Goal: Task Accomplishment & Management: Manage account settings

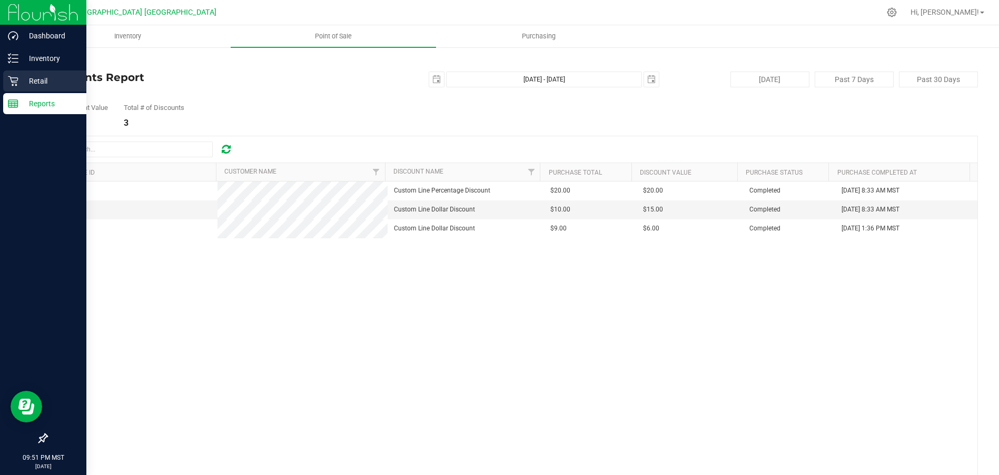
click at [17, 77] on icon at bounding box center [13, 81] width 11 height 11
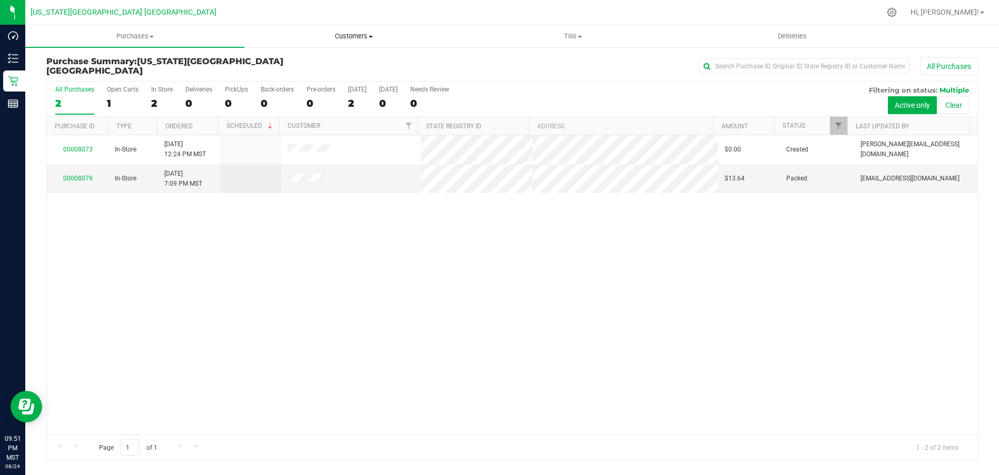
click at [345, 41] on uib-tab-heading "Customers All customers Add a new customer All physicians" at bounding box center [354, 36] width 218 height 21
click at [581, 42] on uib-tab-heading "Tills Manage tills" at bounding box center [573, 36] width 218 height 21
click at [554, 66] on li "Manage tills" at bounding box center [572, 63] width 219 height 13
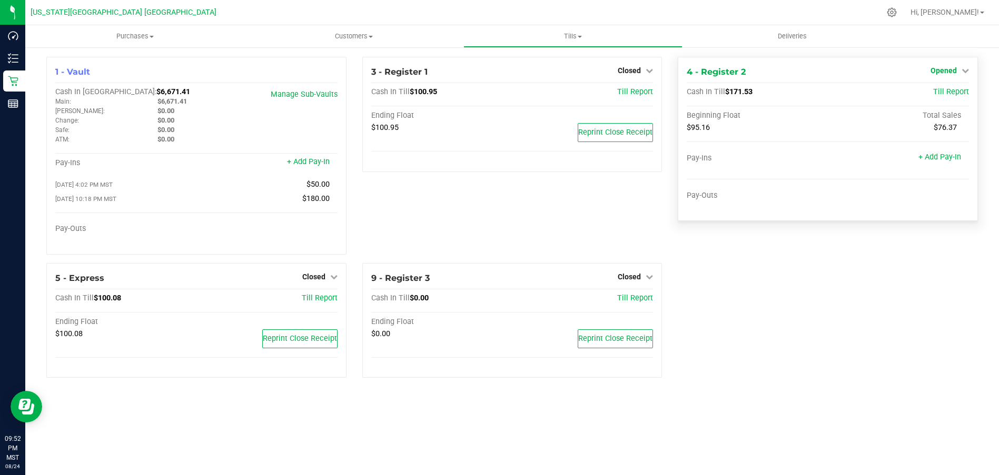
click at [957, 67] on link "Opened" at bounding box center [949, 70] width 38 height 8
click at [942, 93] on link "Close Till" at bounding box center [944, 92] width 28 height 8
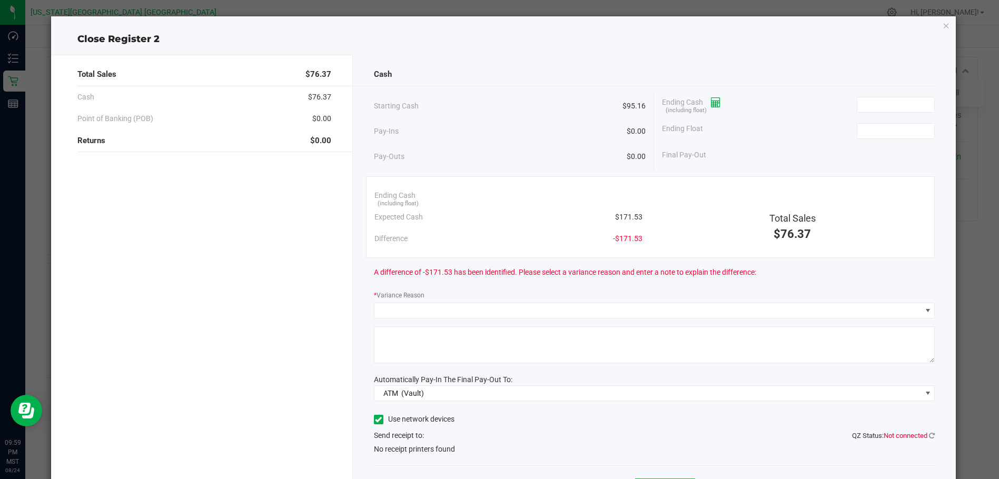
click at [711, 103] on icon at bounding box center [716, 102] width 10 height 7
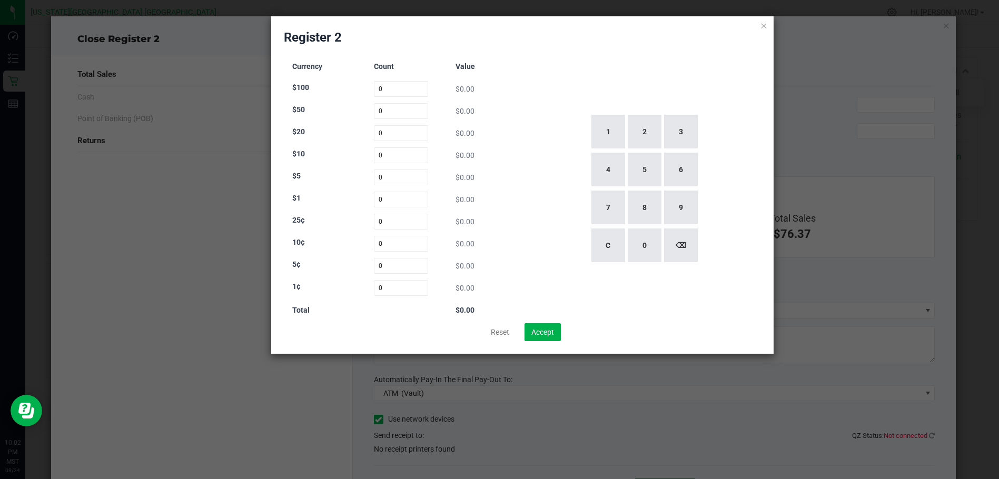
click at [768, 22] on div "Register 2 Currency Count Value $100 0 $0.00 $50 0 $0.00 $20 0 $0.00 $10 0 $0.0…" at bounding box center [522, 184] width 502 height 337
drag, startPoint x: 757, startPoint y: 26, endPoint x: 763, endPoint y: 25, distance: 6.4
click at [758, 26] on div "Register 2 Currency Count Value $100 0 $0.00 $50 0 $0.00 $20 0 $0.00 $10 0 $0.0…" at bounding box center [522, 184] width 502 height 337
click at [763, 25] on icon at bounding box center [763, 25] width 7 height 13
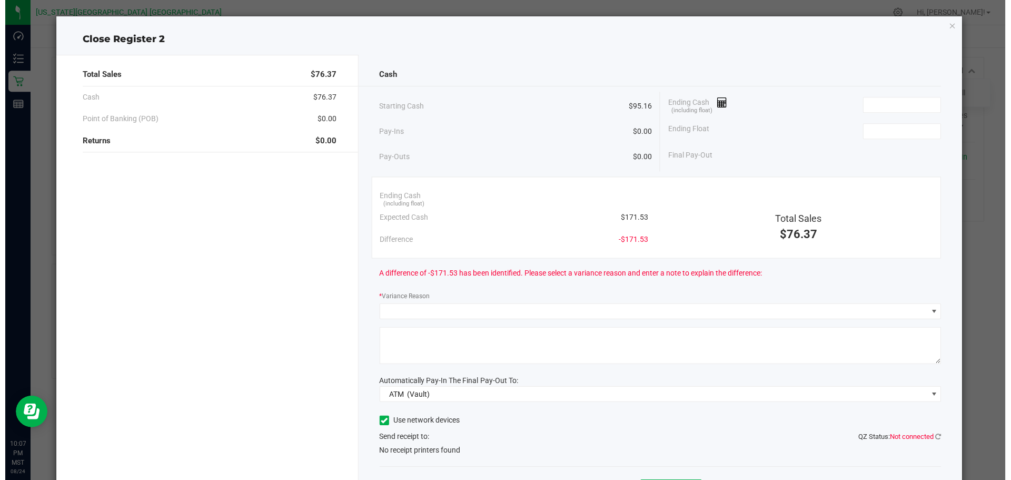
scroll to position [53, 0]
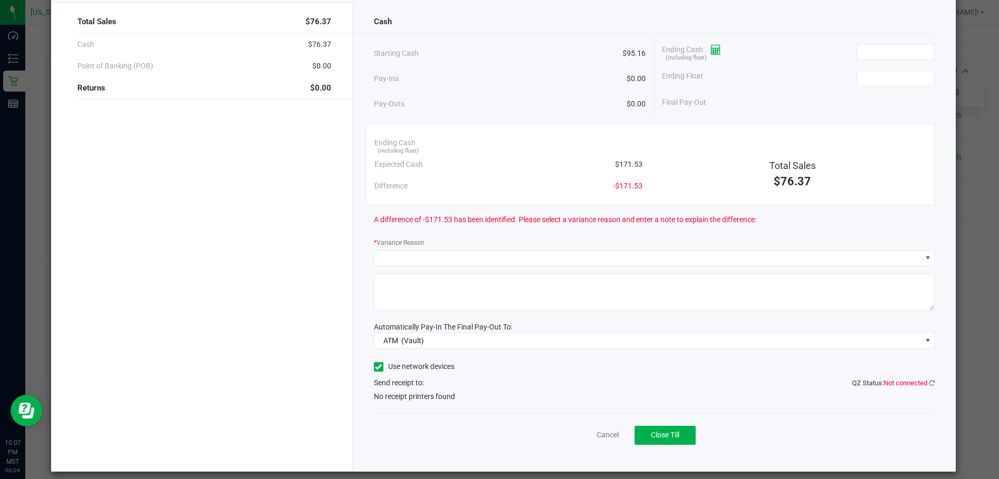
click at [711, 53] on icon at bounding box center [716, 49] width 10 height 7
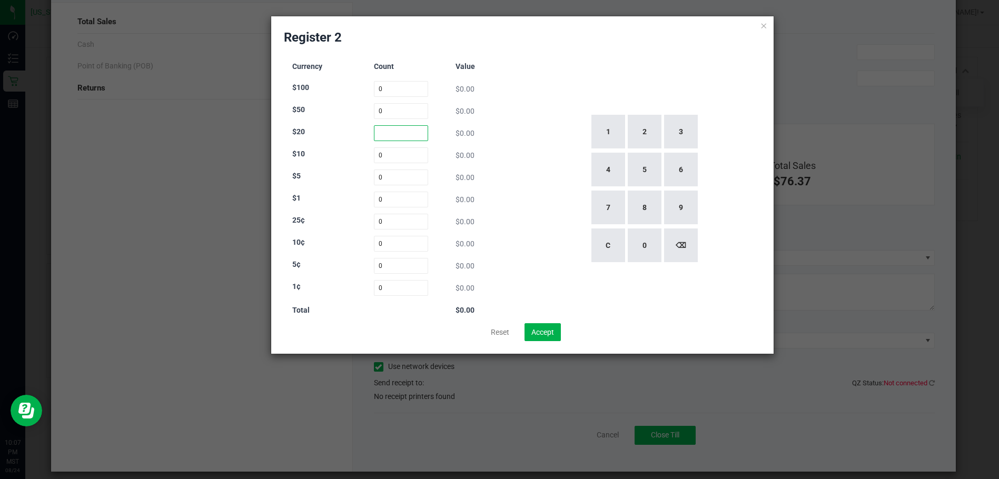
click at [409, 135] on input at bounding box center [401, 133] width 54 height 16
type input "0"
type input "3"
type input "4"
type input "9"
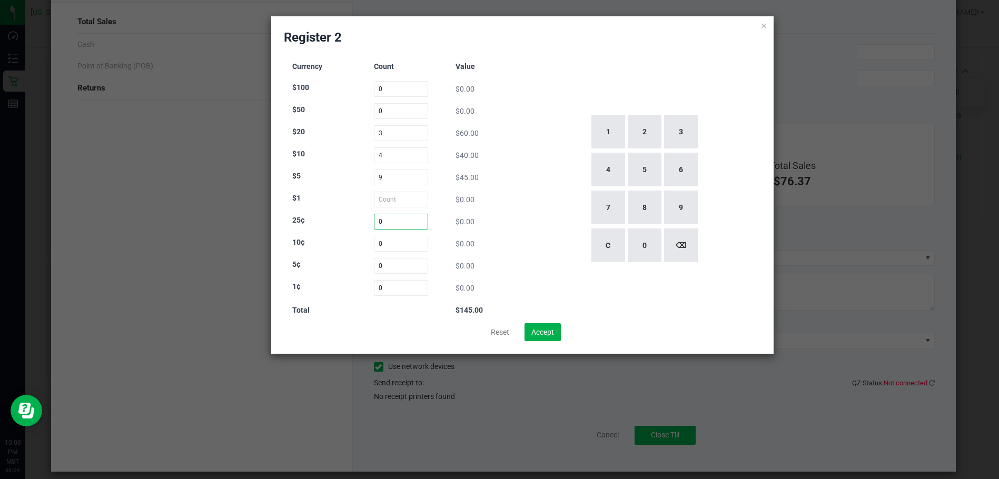
type input "0"
type input "5"
type input "0"
click at [417, 191] on div "Currency Count Value $100 0 $0.00 $50 0 $0.00 $20 3 $60.00 $10 4 $40.00 $5 9 $4…" at bounding box center [401, 188] width 234 height 269
click at [417, 201] on input at bounding box center [401, 200] width 54 height 16
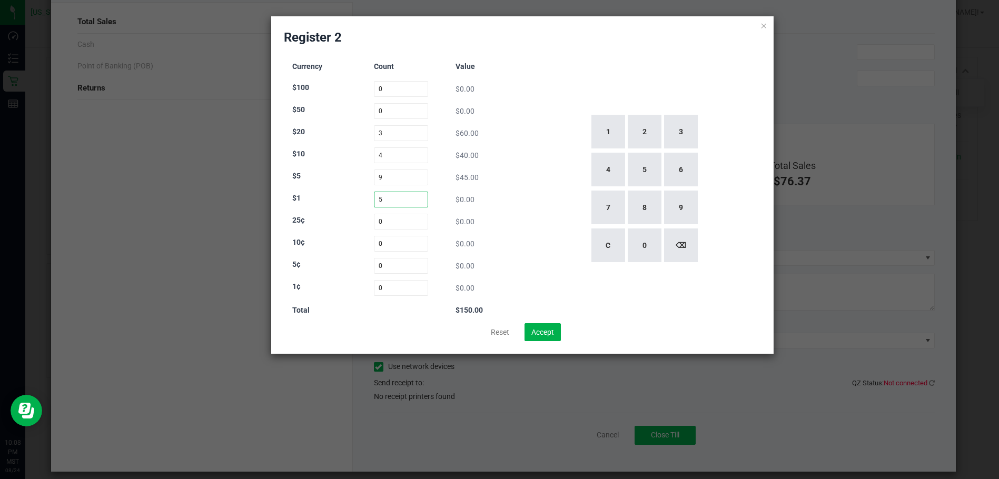
type input "5"
click at [520, 183] on div "Currency Count Value $100 0 $0.00 $50 0 $0.00 $20 3 $60.00 $10 4 $40.00 $5 9 $4…" at bounding box center [522, 188] width 477 height 269
click at [410, 221] on input at bounding box center [401, 222] width 54 height 16
type input "54"
type input "17"
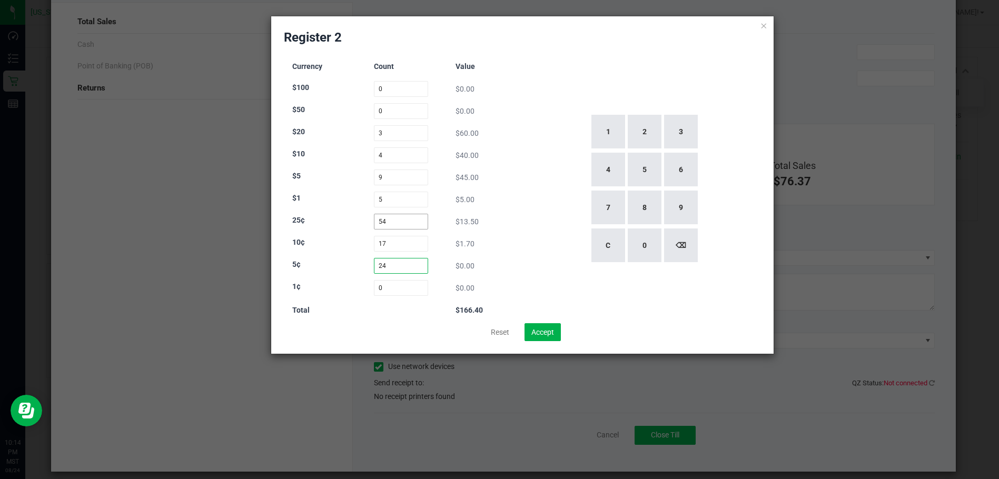
type input "24"
type input "194"
click at [506, 212] on div "Currency Count Value $100 0 $0.00 $50 0 $0.00 $20 3 $60.00 $10 4 $40.00 $5 9 $4…" at bounding box center [401, 188] width 234 height 269
click at [421, 222] on input "54" at bounding box center [405, 222] width 55 height 16
type input "55"
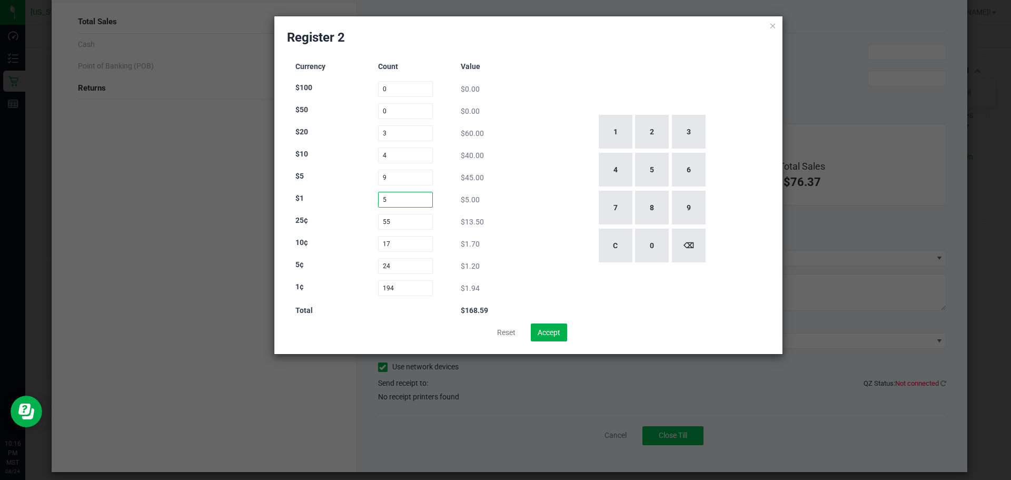
click at [404, 201] on input "5" at bounding box center [405, 200] width 55 height 16
type input "6"
click at [416, 226] on input "55" at bounding box center [405, 222] width 55 height 16
type input "58"
click at [396, 249] on input "17" at bounding box center [405, 244] width 55 height 16
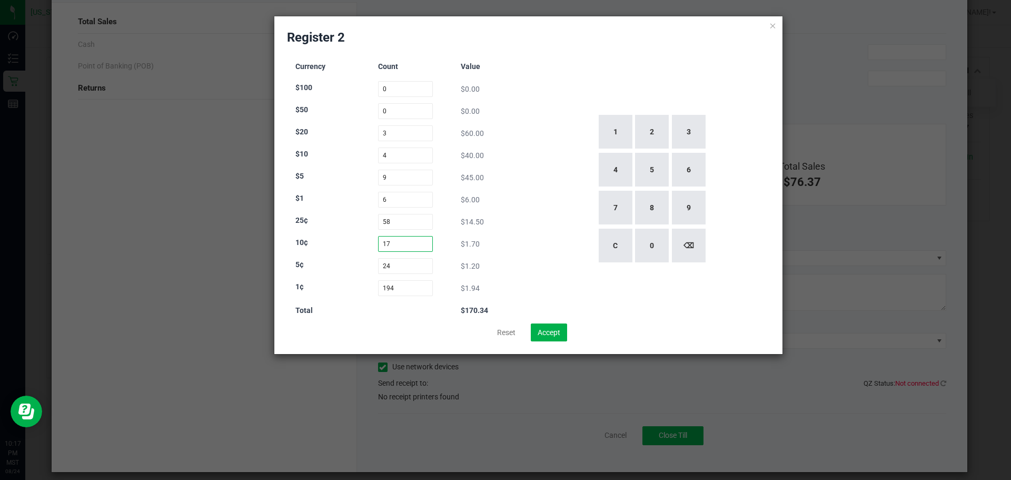
type input "1"
type input "20"
click at [551, 194] on div "1 2 3 4 5 6 7 8 9 C 0 ⌫" at bounding box center [651, 188] width 237 height 269
click at [412, 200] on input "6" at bounding box center [405, 200] width 55 height 16
type input "7"
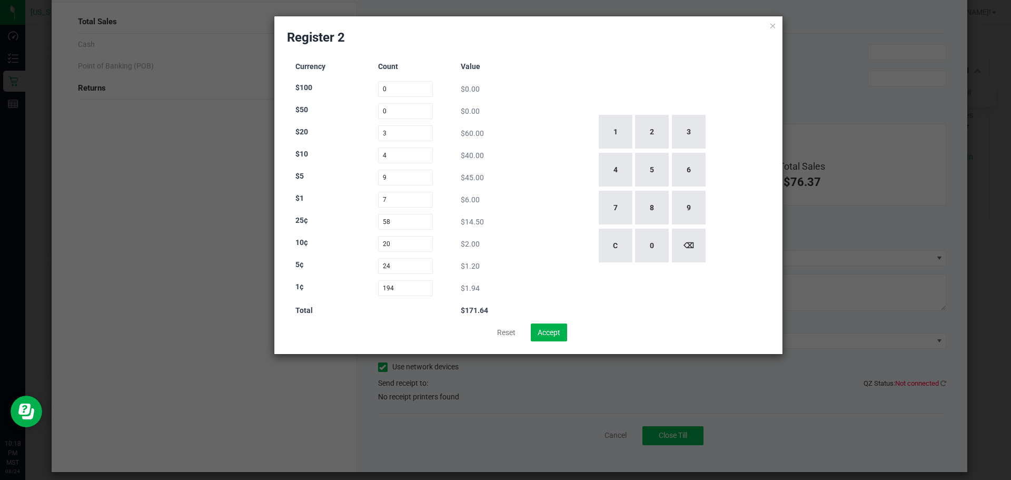
click at [496, 187] on div "Currency Count Value $100 0 $0.00 $50 0 $0.00 $20 3 $60.00 $10 4 $40.00 $5 9 $4…" at bounding box center [405, 188] width 237 height 269
click at [417, 129] on input "3" at bounding box center [405, 133] width 55 height 16
type input "3"
click at [558, 332] on button "Accept" at bounding box center [549, 332] width 36 height 18
type input "$171.64"
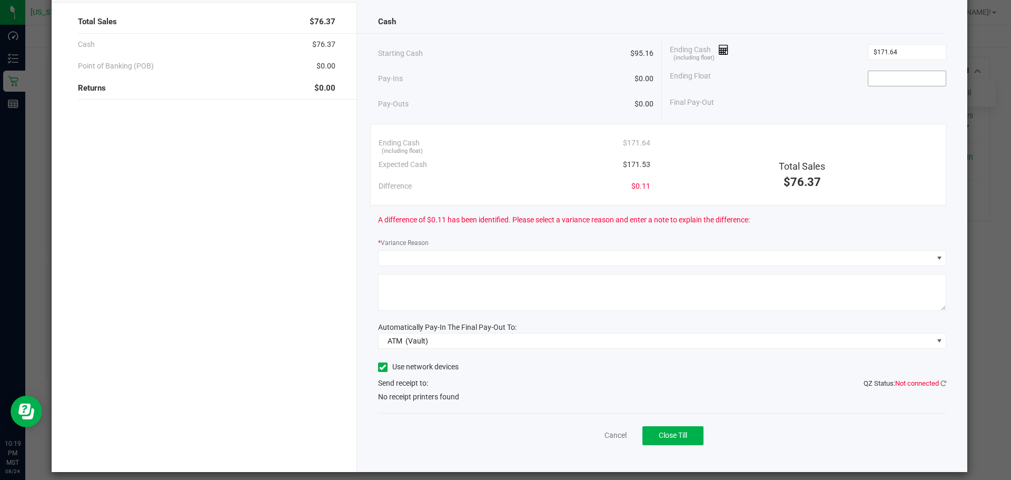
click at [872, 75] on input at bounding box center [906, 78] width 77 height 15
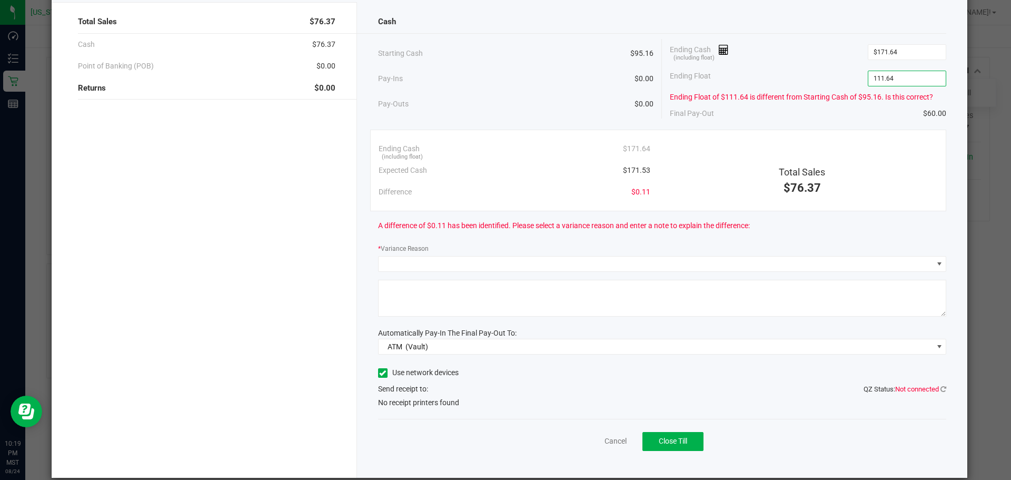
type input "$111.64"
click at [863, 120] on div "Final Pay-Out $60.00" at bounding box center [808, 114] width 276 height 22
click at [524, 269] on span at bounding box center [656, 263] width 554 height 15
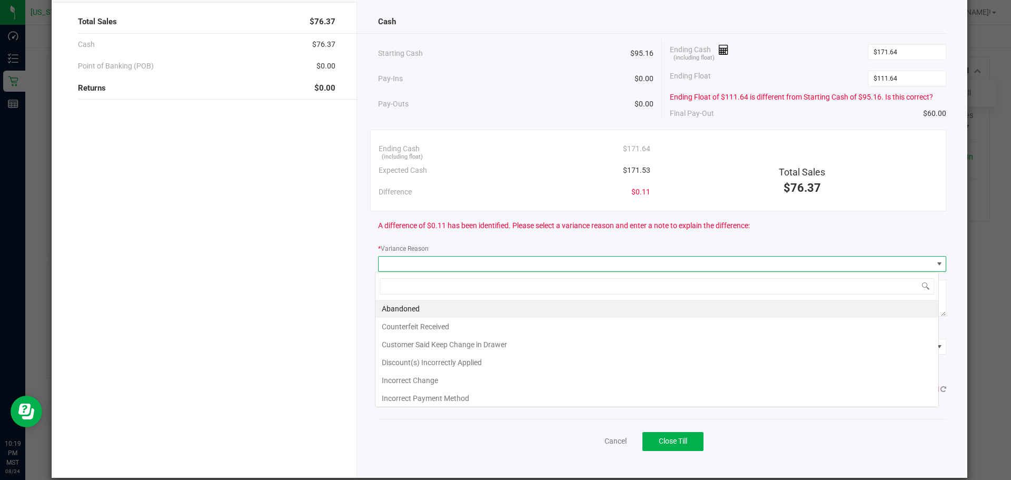
scroll to position [16, 563]
click at [540, 375] on li "Incorrect Change" at bounding box center [656, 380] width 563 height 18
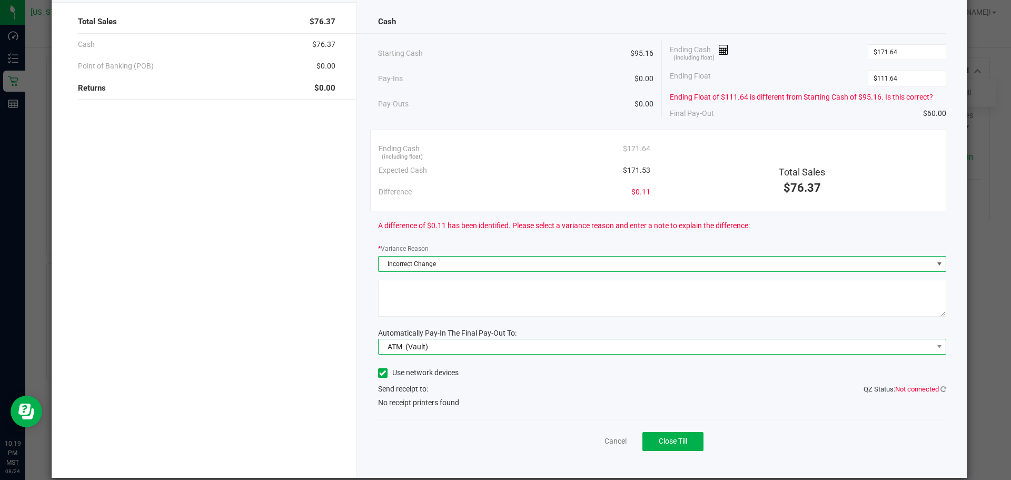
click at [510, 350] on span "ATM (Vault)" at bounding box center [656, 346] width 554 height 15
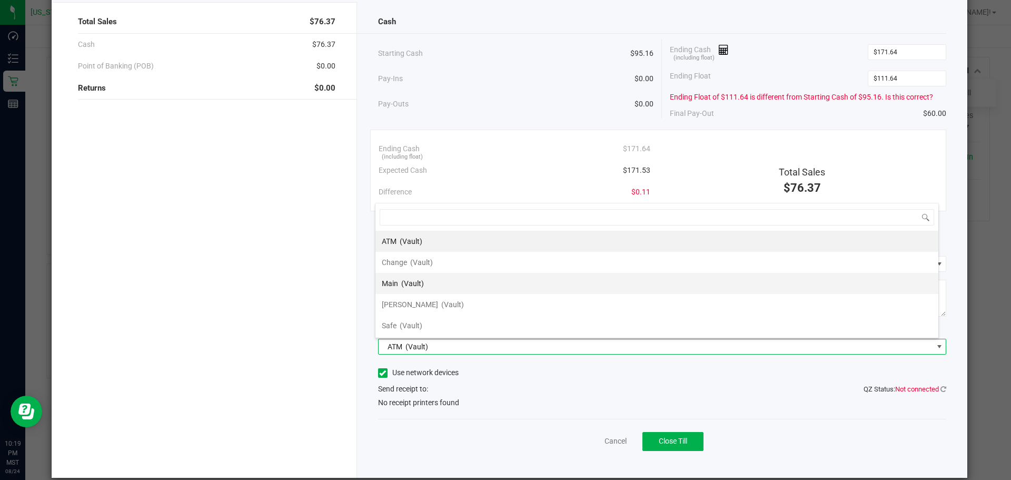
click at [515, 284] on li "Main (Vault)" at bounding box center [656, 283] width 563 height 21
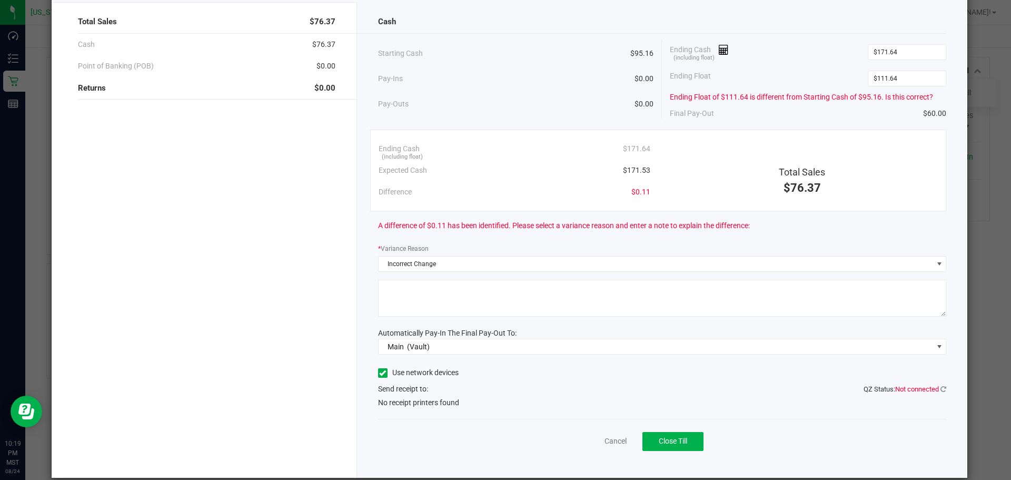
click at [384, 373] on span at bounding box center [382, 372] width 9 height 9
click at [0, 0] on input "Use network devices" at bounding box center [0, 0] width 0 height 0
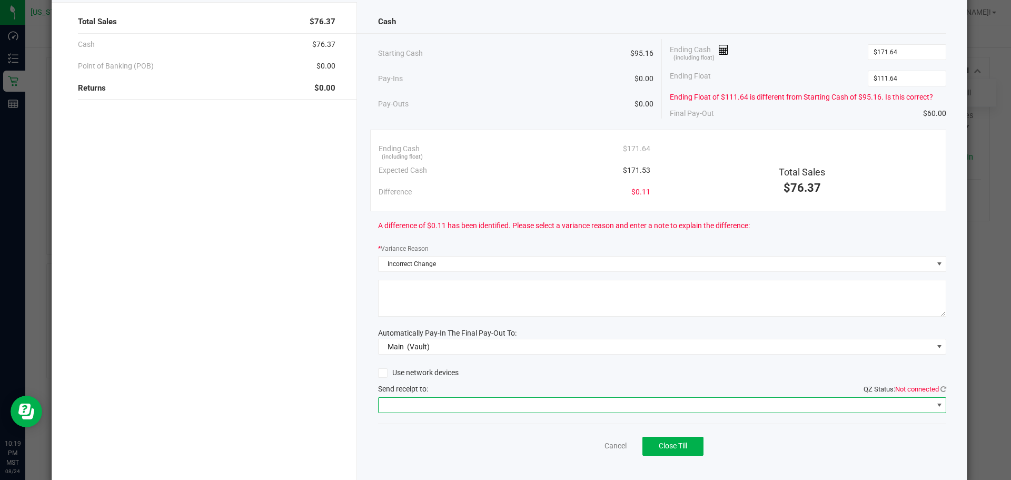
click at [588, 409] on span at bounding box center [656, 405] width 554 height 15
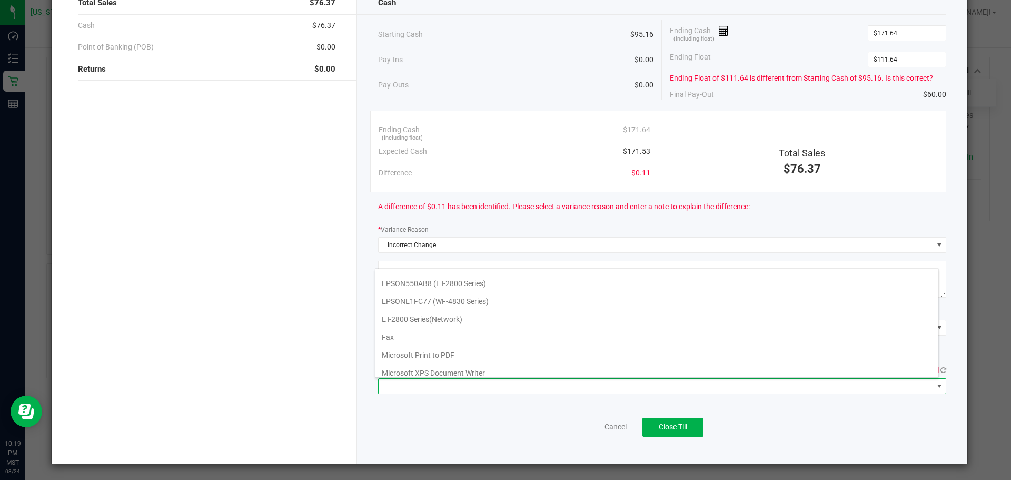
scroll to position [4, 0]
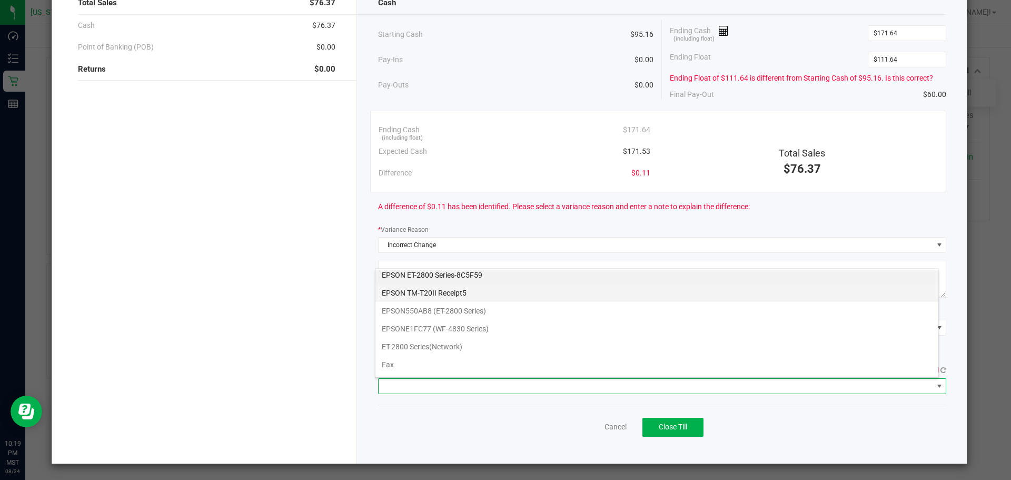
click at [554, 297] on Receipt5 "EPSON TM-T20II Receipt5" at bounding box center [656, 293] width 563 height 18
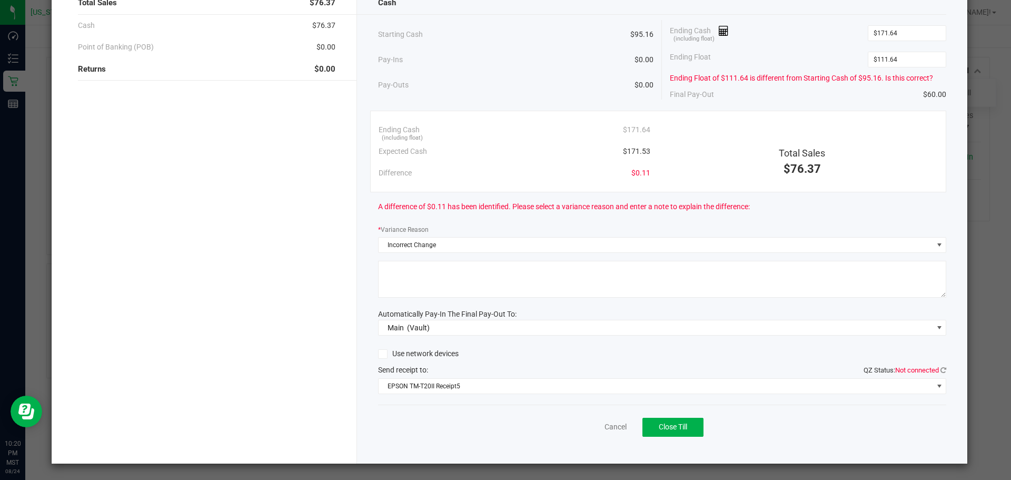
click at [525, 269] on textarea at bounding box center [662, 279] width 569 height 37
type textarea "0.11 cents over."
click at [652, 419] on button "Close Till" at bounding box center [672, 427] width 61 height 19
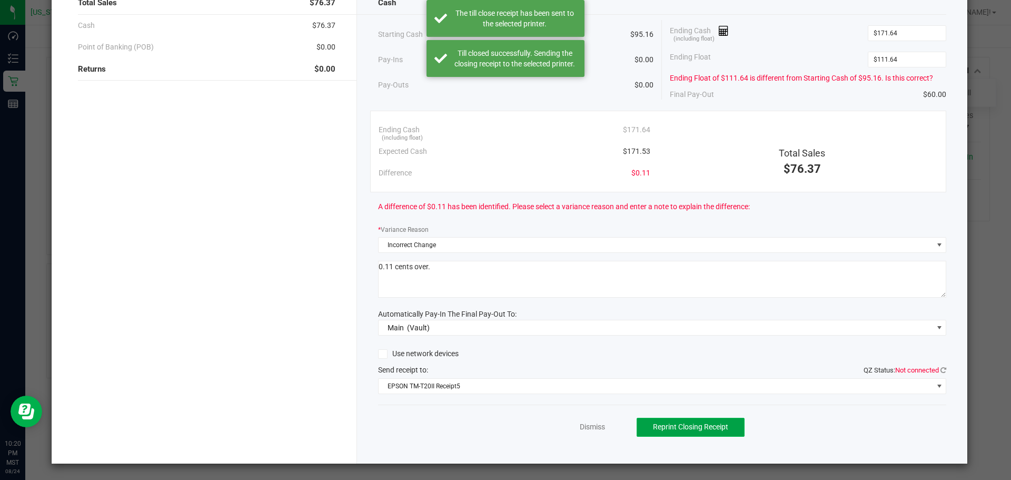
click at [657, 428] on span "Reprint Closing Receipt" at bounding box center [690, 426] width 75 height 8
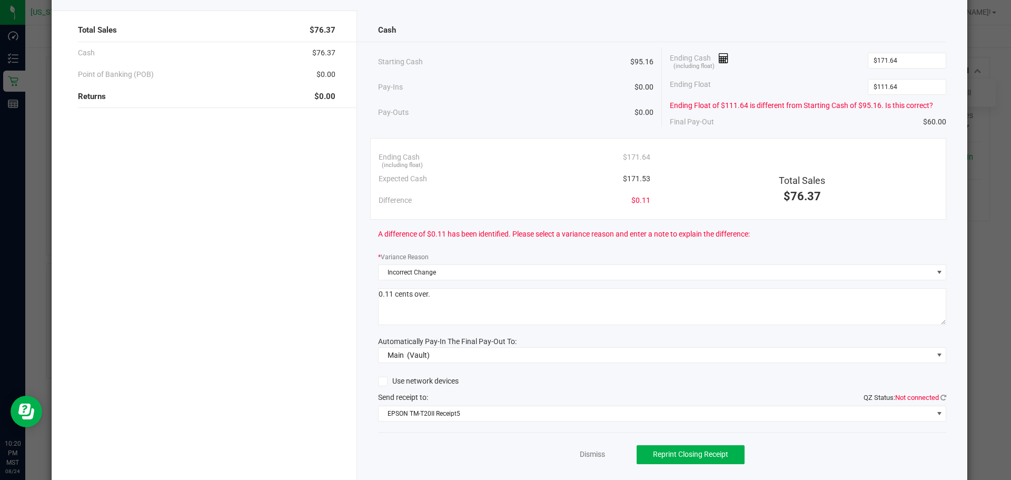
scroll to position [0, 0]
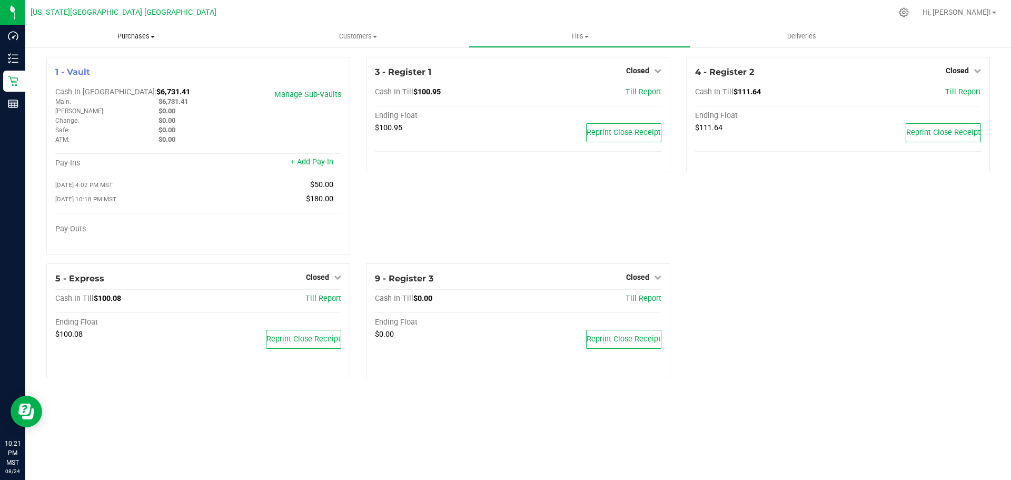
click at [140, 29] on uib-tab-heading "Purchases Summary of purchases Fulfillment All purchases" at bounding box center [136, 36] width 222 height 22
click at [142, 36] on span "Purchases" at bounding box center [136, 36] width 222 height 9
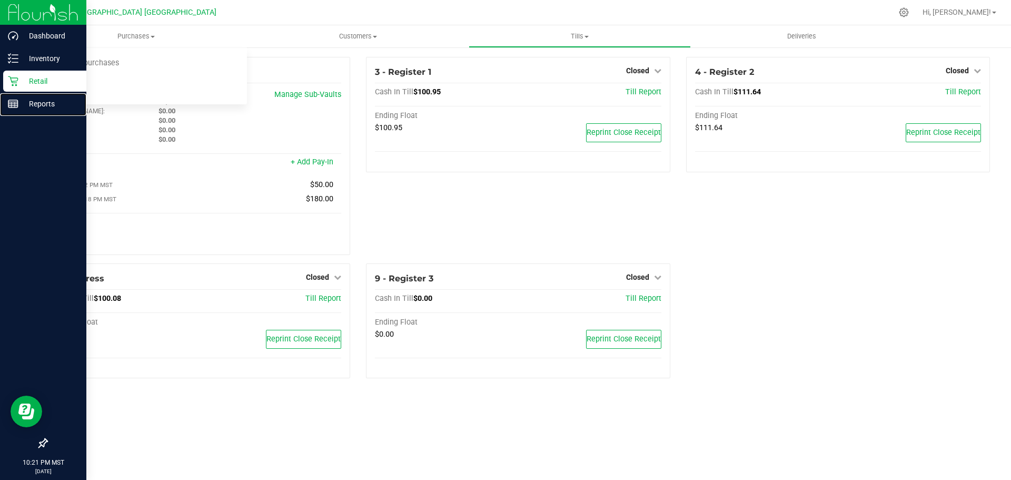
drag, startPoint x: 31, startPoint y: 98, endPoint x: 85, endPoint y: 87, distance: 55.2
click at [33, 97] on p "Reports" at bounding box center [49, 103] width 63 height 13
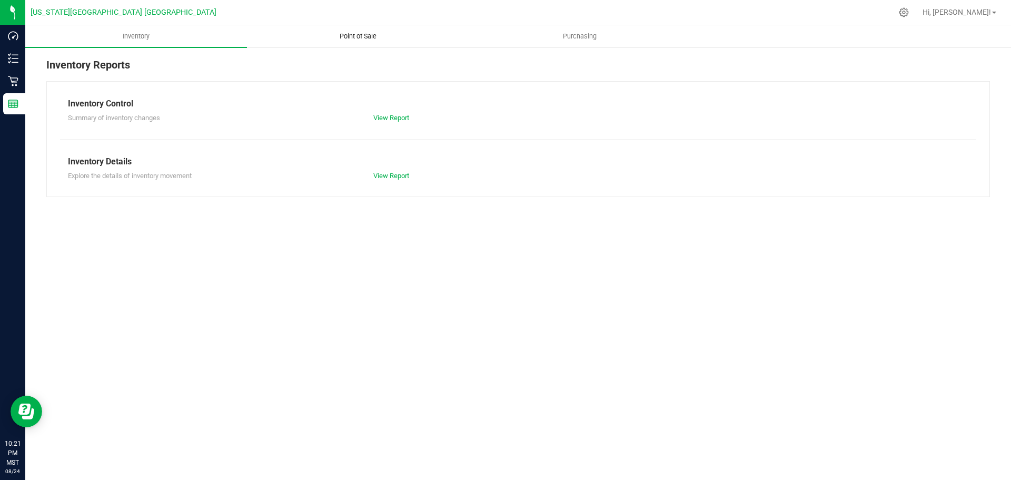
click at [339, 34] on span "Point of Sale" at bounding box center [357, 36] width 65 height 9
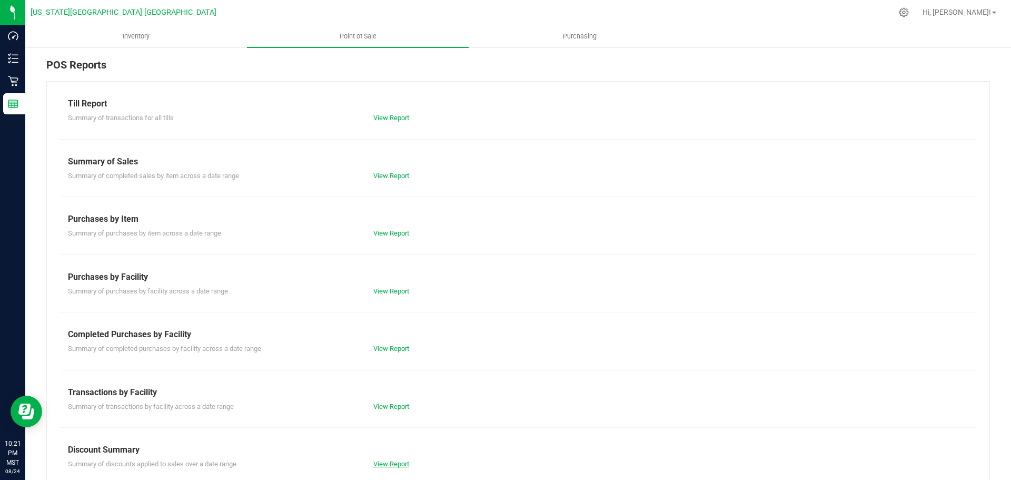
click at [388, 459] on div "View Report" at bounding box center [441, 464] width 153 height 11
click at [388, 461] on link "View Report" at bounding box center [391, 464] width 36 height 8
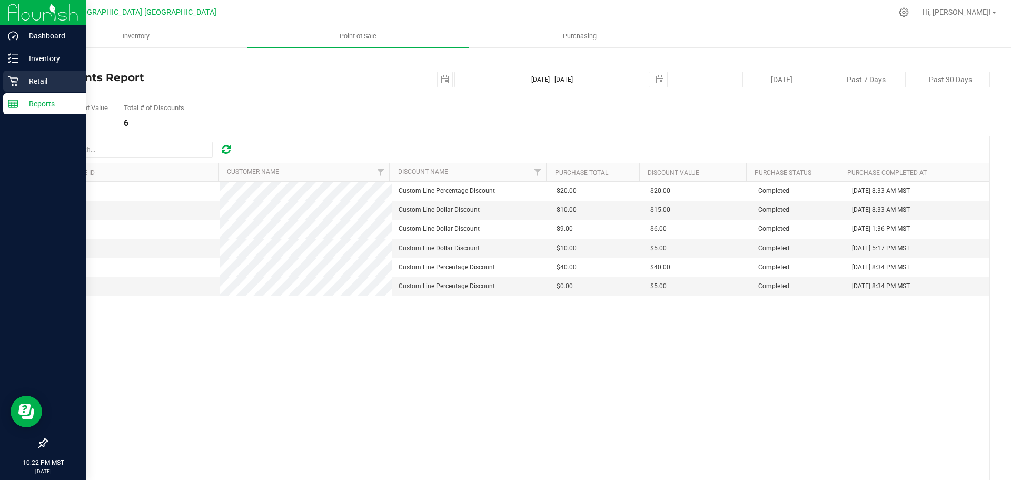
click at [26, 81] on p "Retail" at bounding box center [49, 81] width 63 height 13
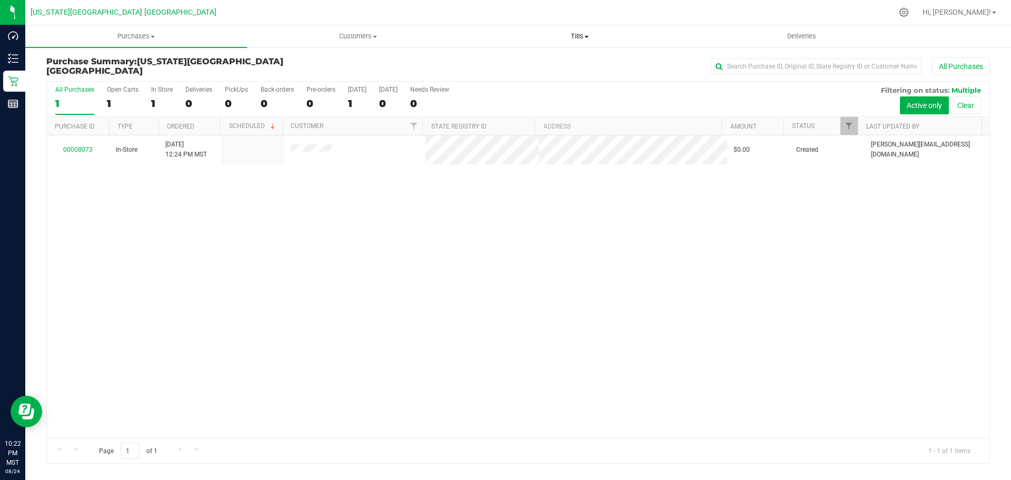
click at [576, 35] on span "Tills" at bounding box center [579, 36] width 221 height 9
click at [587, 62] on li "Manage tills" at bounding box center [580, 63] width 222 height 13
